Goal: Information Seeking & Learning: Check status

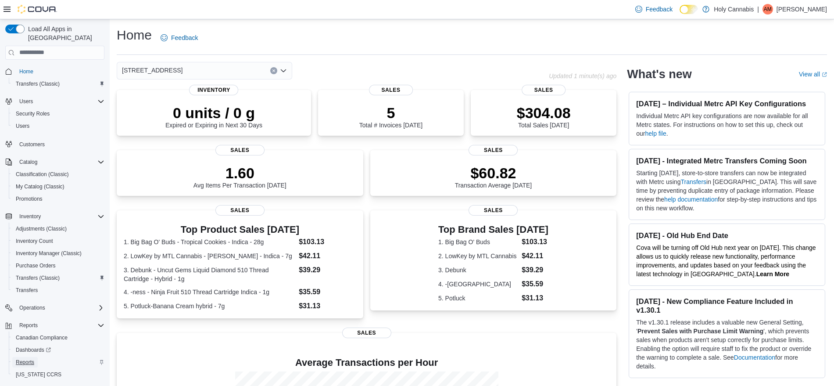
click at [24, 308] on span "Reports" at bounding box center [25, 362] width 18 height 7
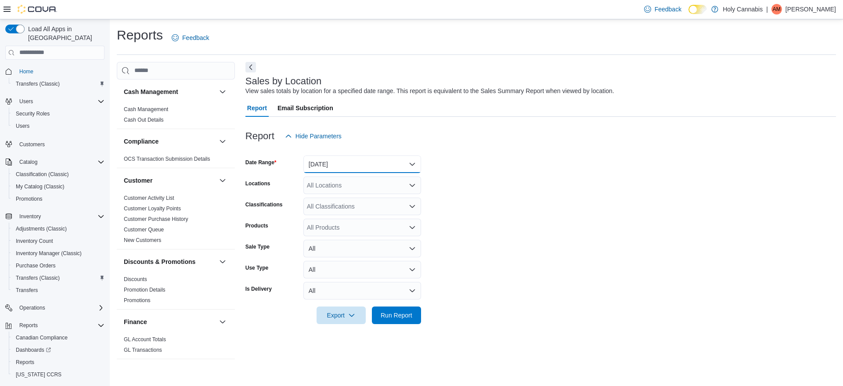
click at [354, 167] on button "[DATE]" at bounding box center [362, 164] width 118 height 18
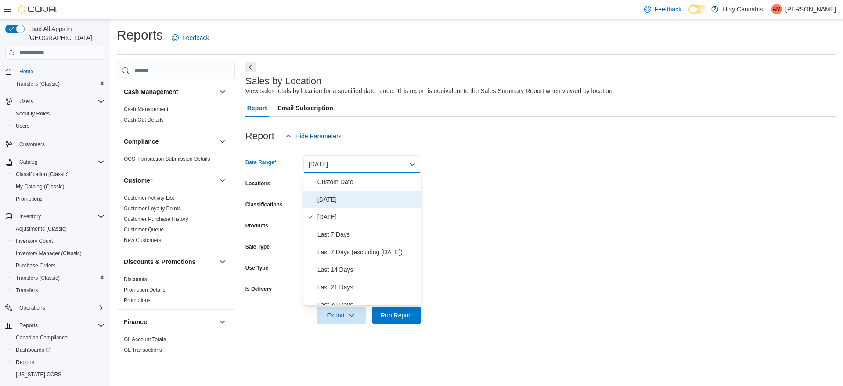
click at [331, 198] on span "[DATE]" at bounding box center [367, 199] width 100 height 11
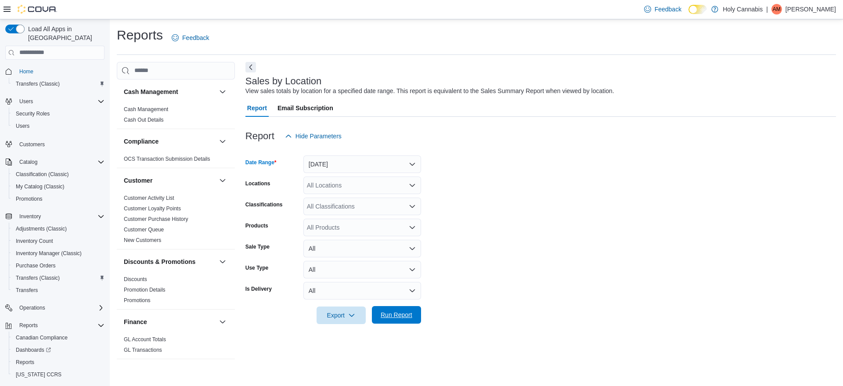
click at [392, 308] on span "Run Report" at bounding box center [397, 314] width 32 height 9
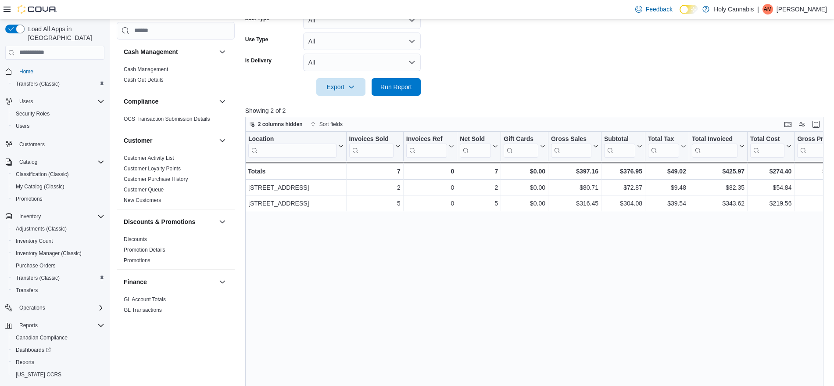
scroll to position [230, 0]
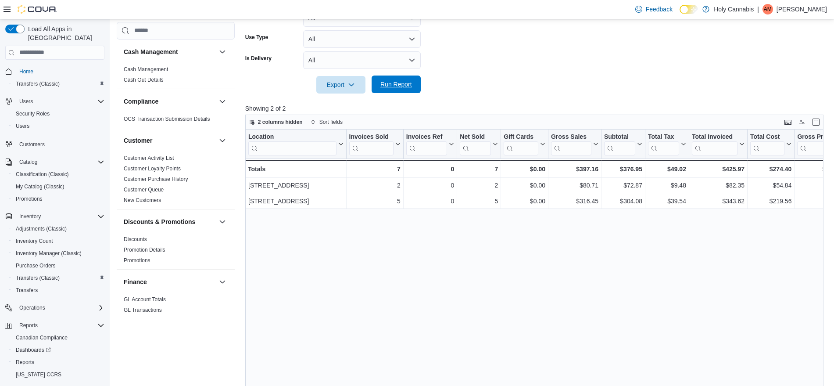
click at [403, 82] on span "Run Report" at bounding box center [397, 84] width 32 height 9
click at [3, 217] on div "Load All Apps in New Hub Home Transfers (Classic) Users Security Roles Users Cu…" at bounding box center [55, 214] width 106 height 387
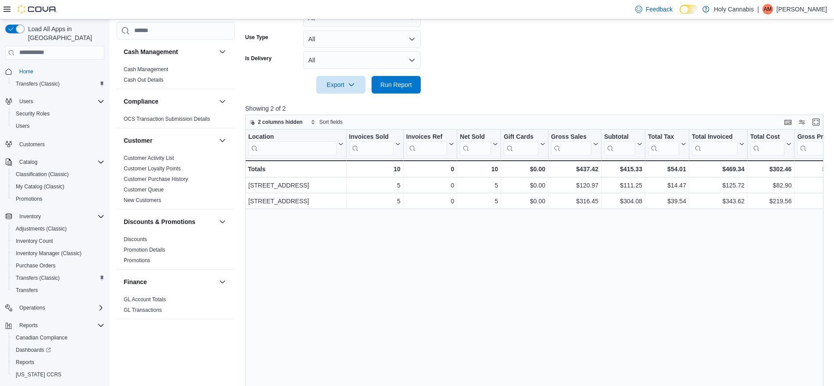
click at [3, 217] on div "Load All Apps in New Hub Home Transfers (Classic) Users Security Roles Users Cu…" at bounding box center [55, 214] width 106 height 387
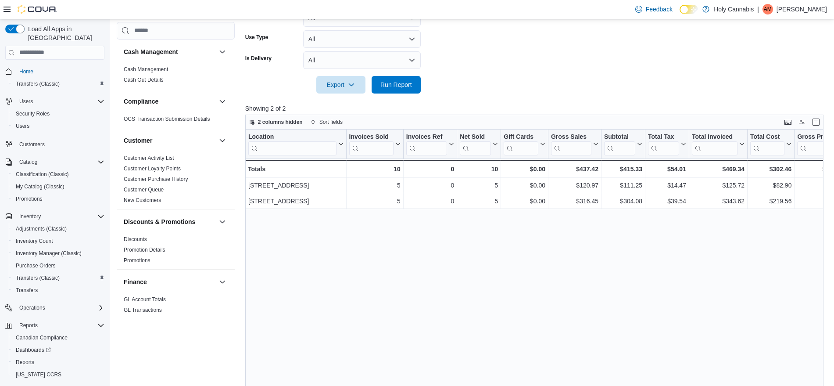
click at [3, 217] on div "Load All Apps in New Hub Home Transfers (Classic) Users Security Roles Users Cu…" at bounding box center [55, 214] width 106 height 387
click at [674, 0] on link at bounding box center [706, 9] width 9 height 18
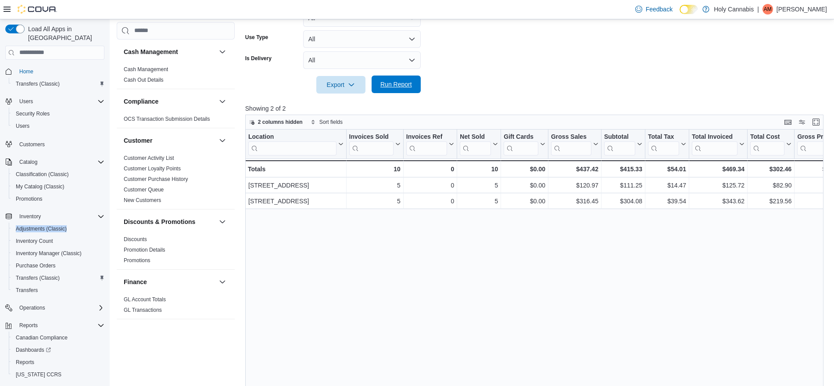
click at [394, 81] on span "Run Report" at bounding box center [397, 84] width 32 height 9
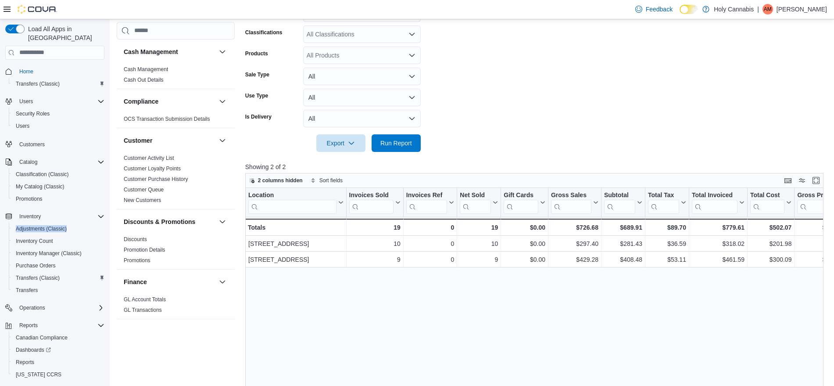
scroll to position [0, 0]
